Goal: Information Seeking & Learning: Learn about a topic

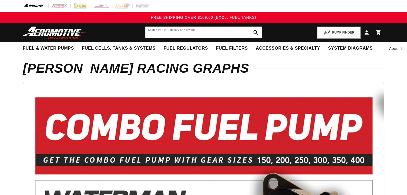
click at [165, 30] on input "text" at bounding box center [203, 33] width 117 height 12
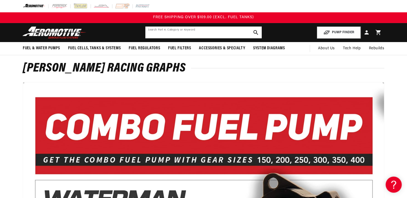
paste input "18677"
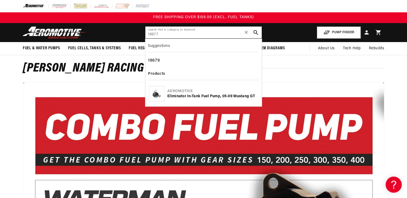
type input "18677"
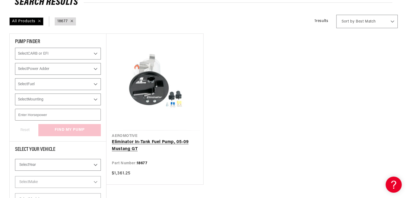
click at [136, 139] on link "Eliminator In-Tank Fuel Pump, 05-09 Mustang GT" at bounding box center [155, 146] width 86 height 14
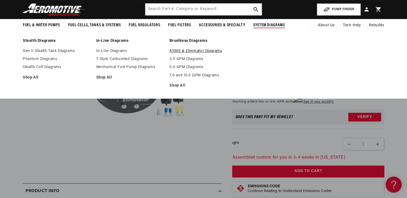
click at [199, 51] on link "A1000 & Eliminator Diagrams" at bounding box center [204, 51] width 68 height 5
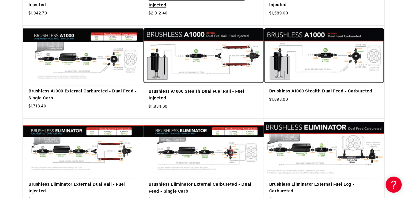
scroll to position [279, 0]
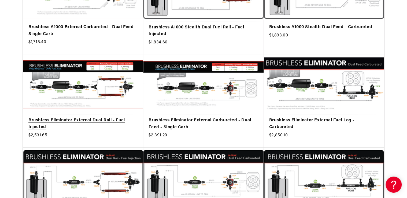
click at [72, 117] on link "Brushless Eliminator External Dual Rail - Fuel Injected" at bounding box center [83, 124] width 110 height 14
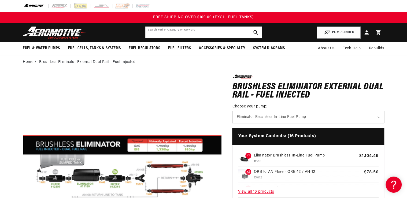
click at [161, 35] on input "text" at bounding box center [203, 33] width 117 height 12
type input "2"
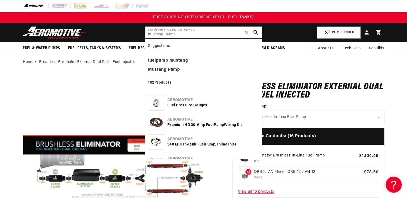
type input "mustang pump"
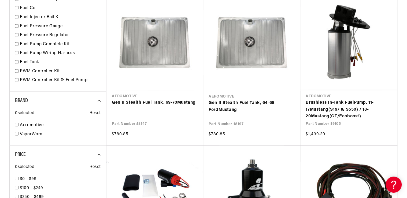
scroll to position [408, 0]
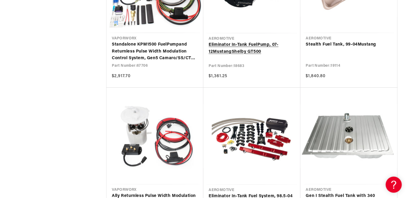
scroll to position [1074, 0]
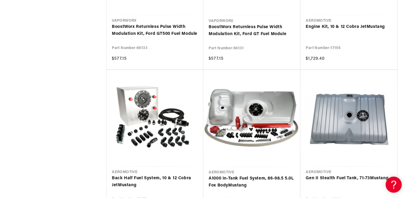
scroll to position [1546, 0]
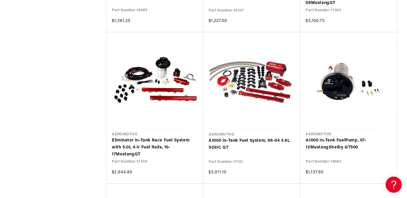
scroll to position [2190, 0]
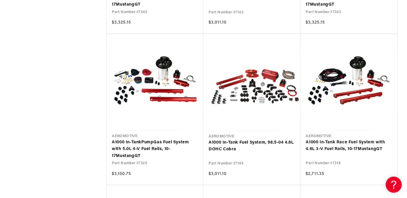
scroll to position [2727, 0]
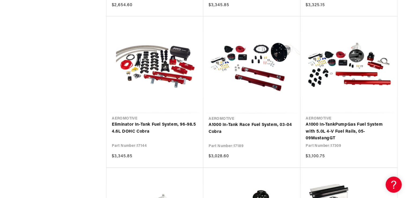
scroll to position [3200, 0]
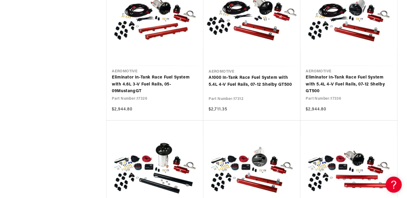
scroll to position [3780, 0]
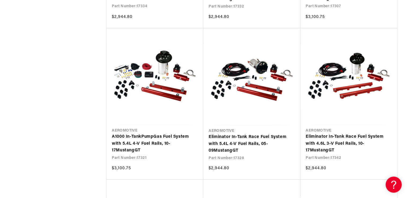
scroll to position [4467, 0]
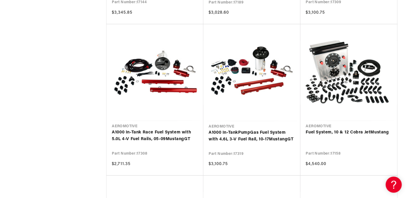
scroll to position [3264, 0]
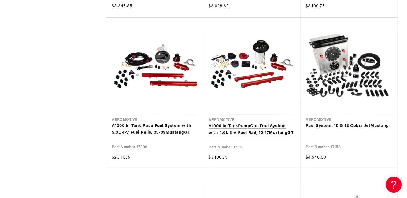
click at [243, 128] on link "A1000 In-Tank Pump Gas Fuel System with 4.6L 3-V Fuel Rail, 10-17 Mustang GT" at bounding box center [252, 130] width 86 height 14
click at [165, 129] on link "A1000 In-Tank Race Fuel System with 5.0L 4-V Fuel Rails, 05-09 Mustang GT" at bounding box center [155, 130] width 86 height 14
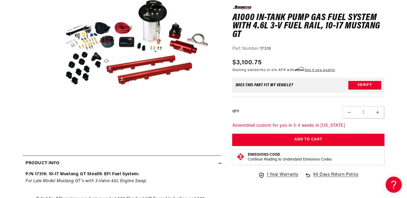
scroll to position [150, 0]
